Goal: Transaction & Acquisition: Download file/media

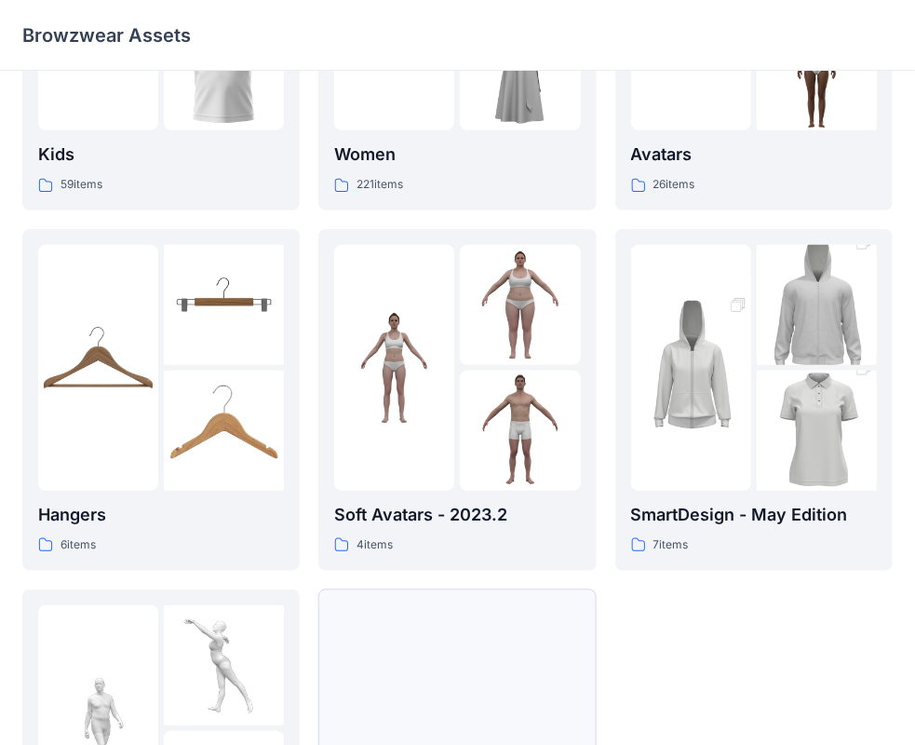
scroll to position [462, 0]
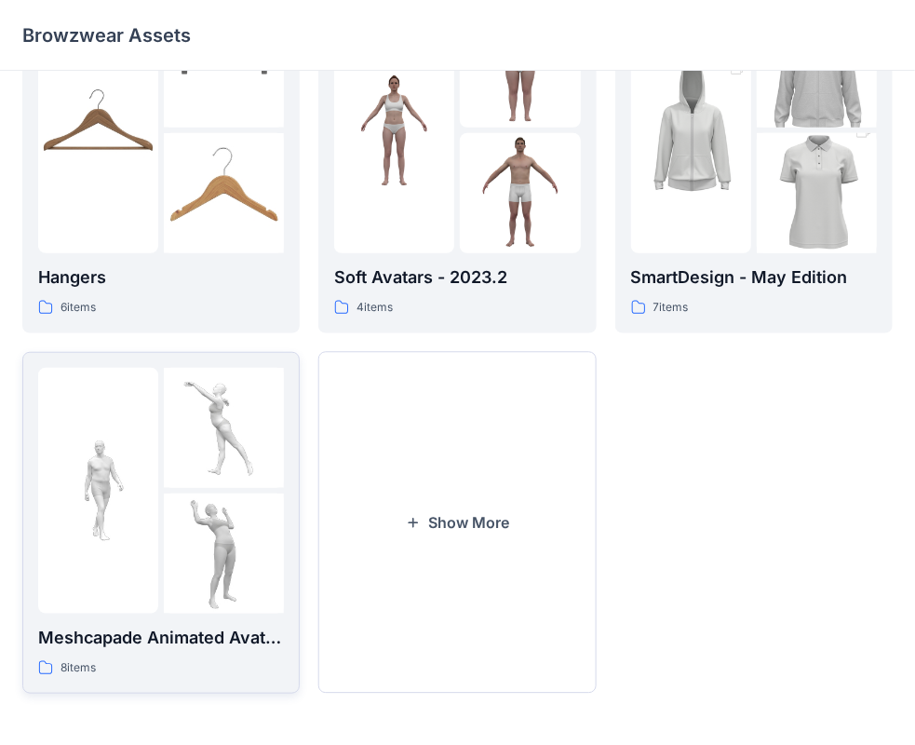
click at [185, 648] on p "Meshcapade Animated Avatars" at bounding box center [161, 638] width 246 height 26
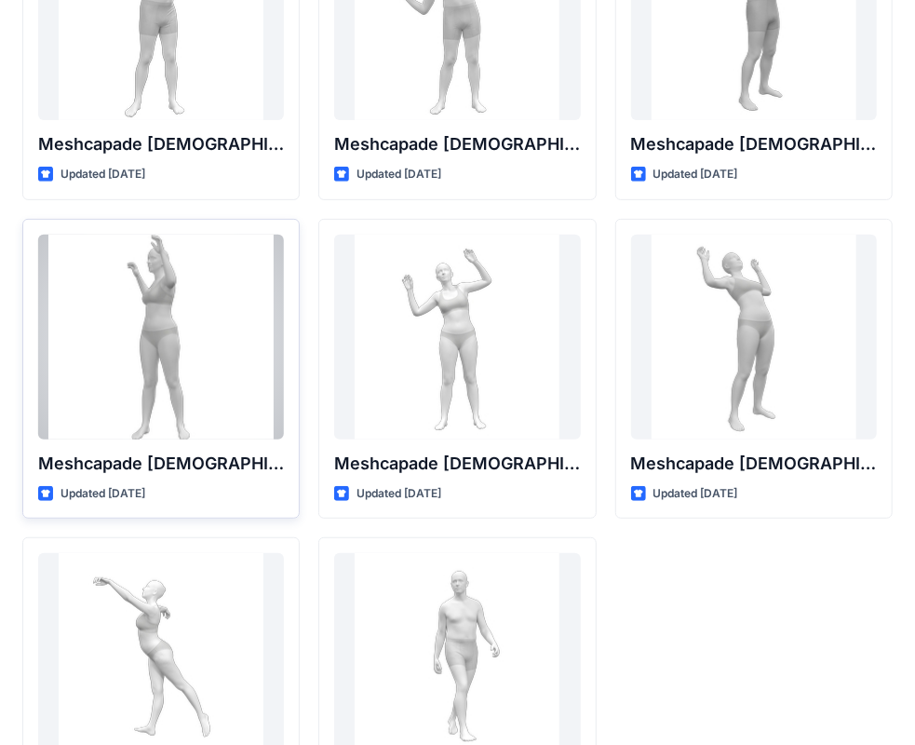
scroll to position [308, 0]
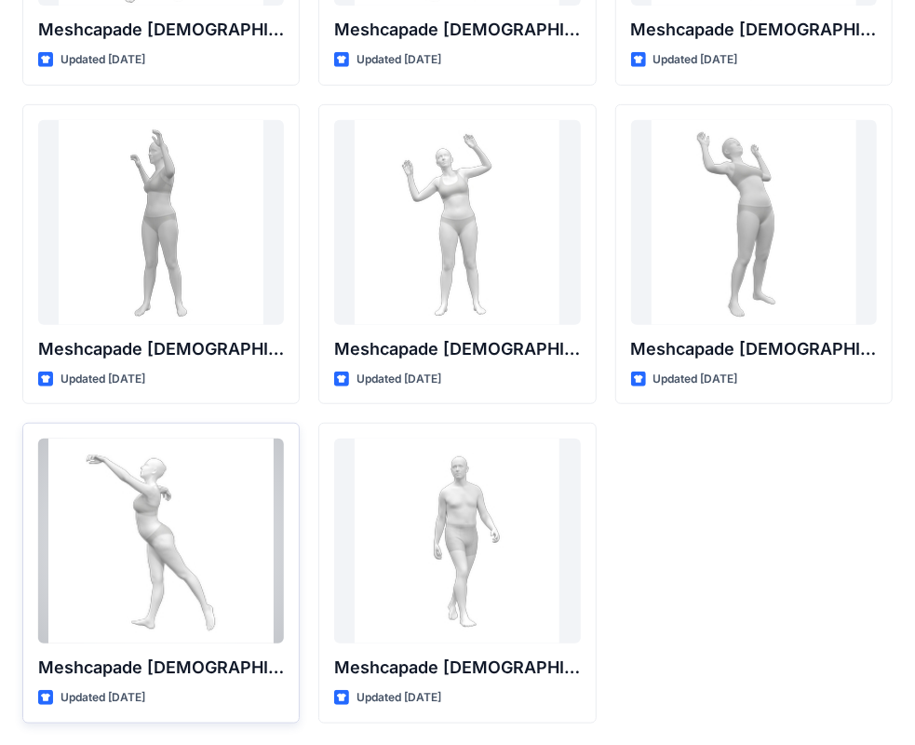
click at [175, 671] on p "Meshcapade [DEMOGRAPHIC_DATA] Ballet Animation" at bounding box center [161, 667] width 246 height 26
click at [190, 637] on div at bounding box center [161, 540] width 246 height 205
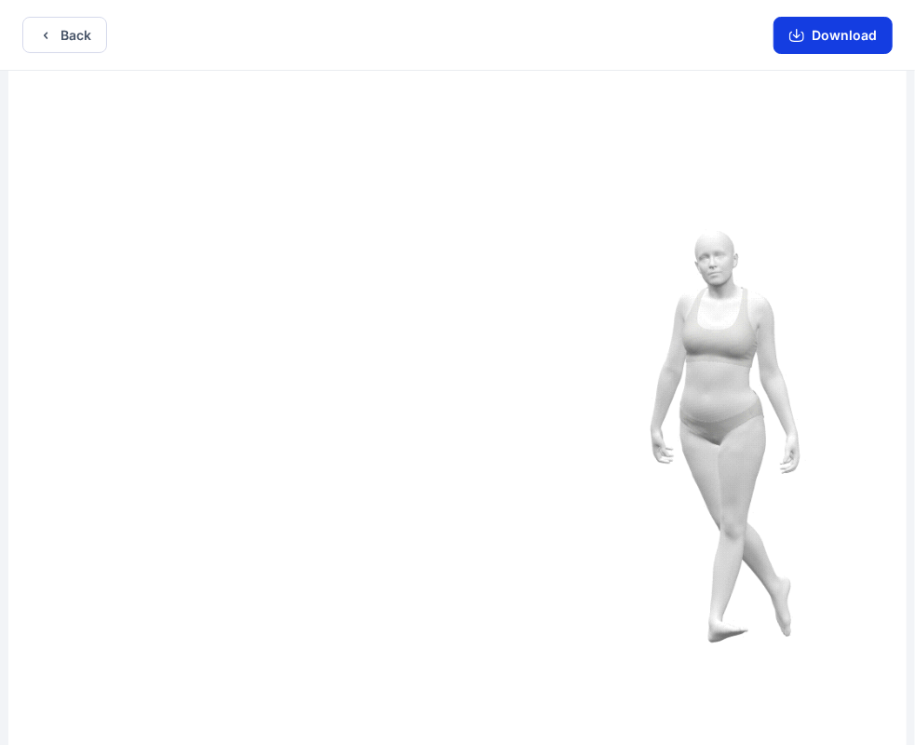
click at [784, 35] on button "Download" at bounding box center [832, 35] width 119 height 37
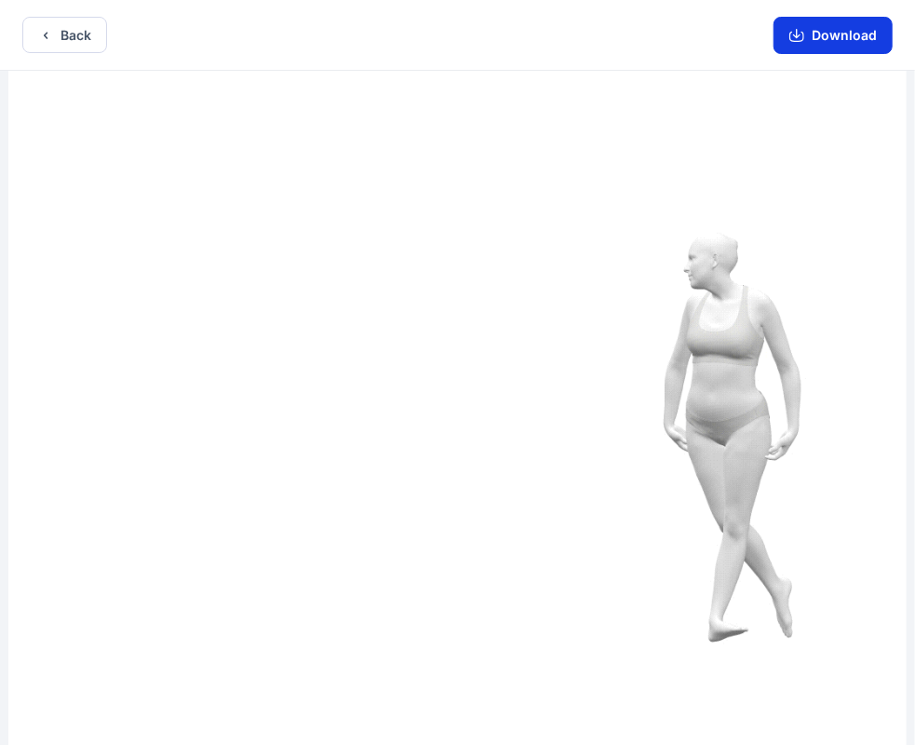
click at [817, 33] on button "Download" at bounding box center [832, 35] width 119 height 37
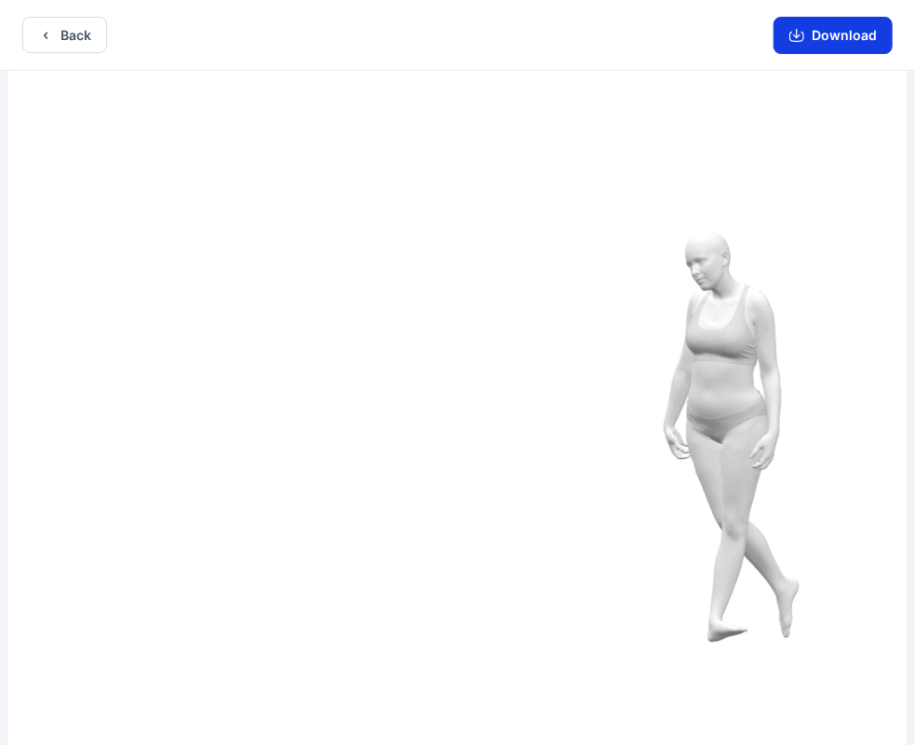
click at [853, 41] on button "Download" at bounding box center [832, 35] width 119 height 37
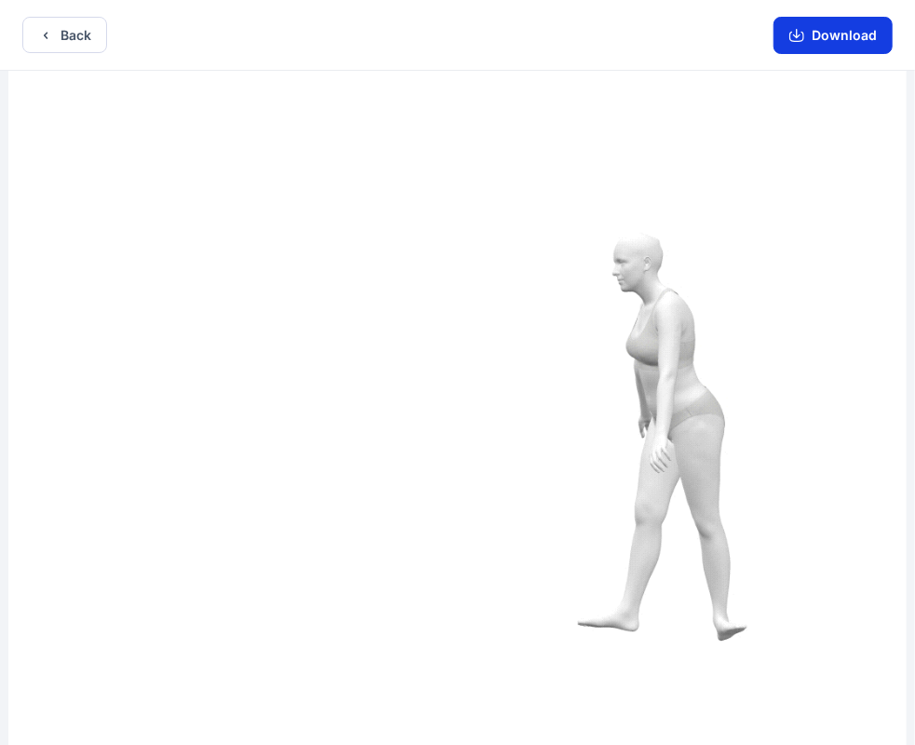
click at [847, 27] on button "Download" at bounding box center [832, 35] width 119 height 37
